Goal: Information Seeking & Learning: Learn about a topic

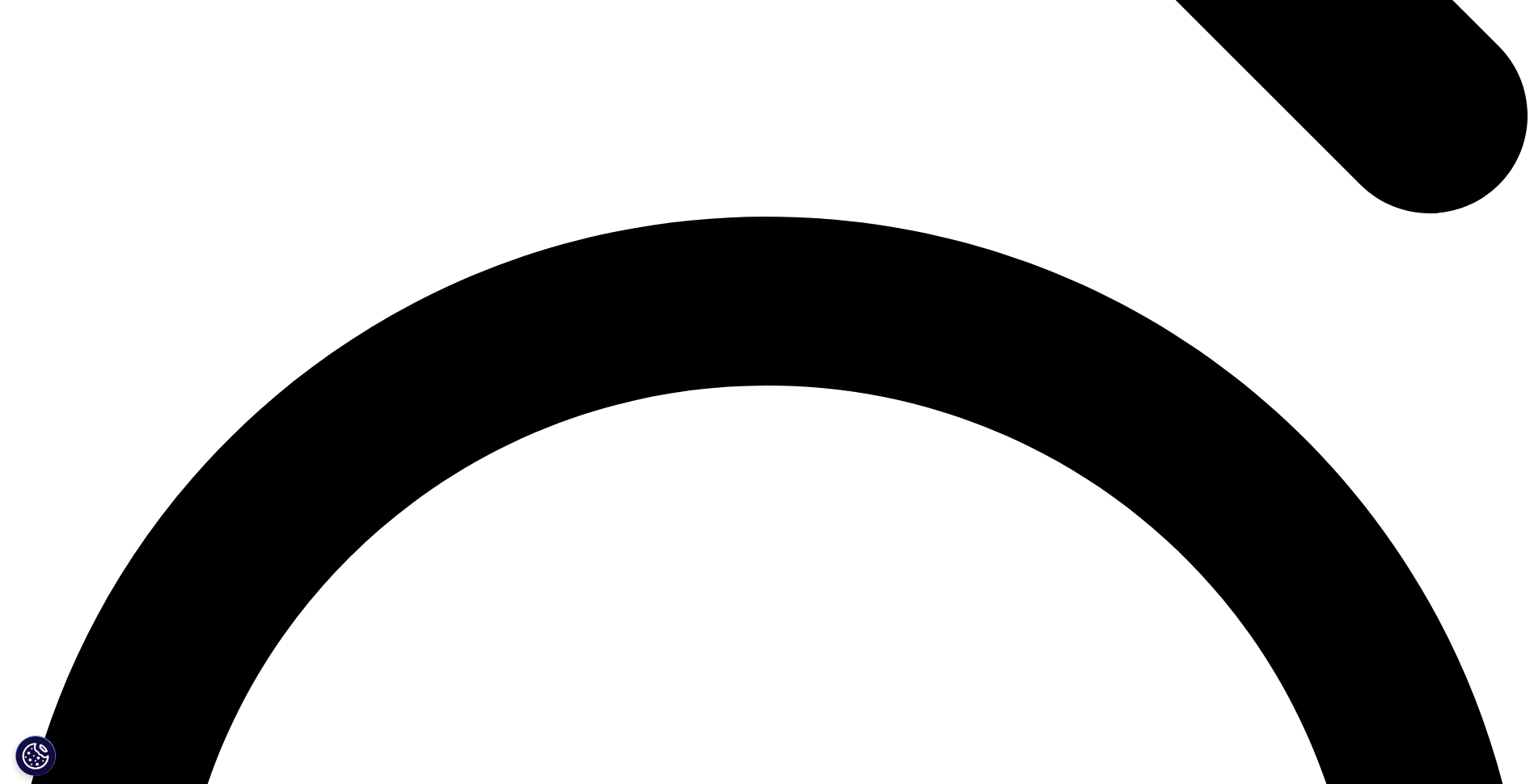
scroll to position [2910, 0]
